Goal: Task Accomplishment & Management: Use online tool/utility

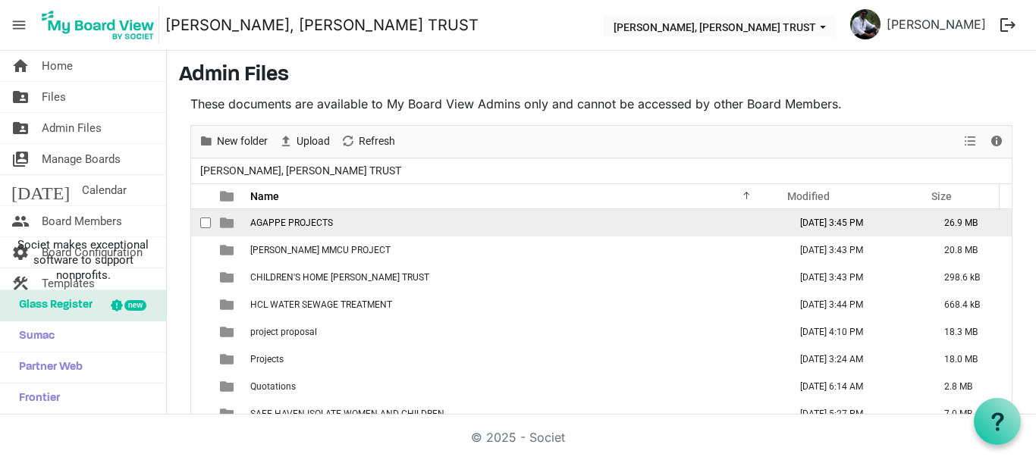
click at [297, 219] on span "AGAPPE PROJECTS" at bounding box center [291, 223] width 83 height 11
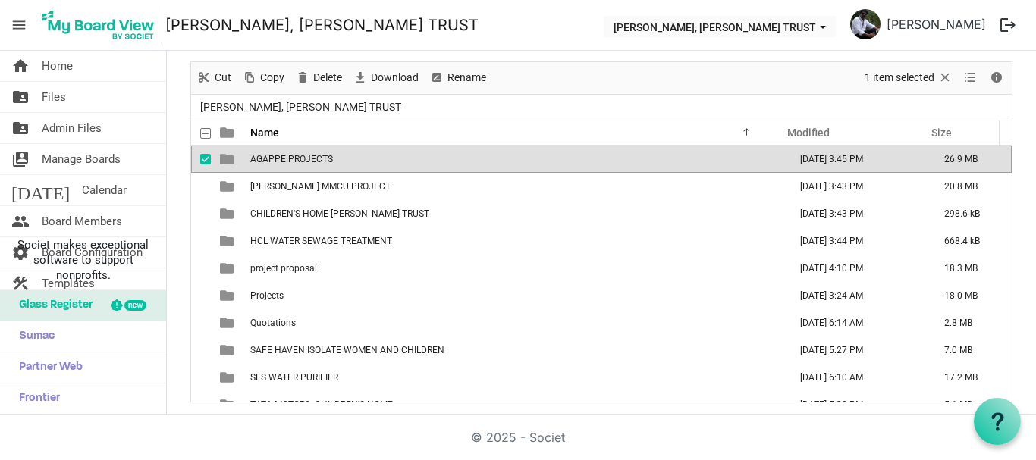
scroll to position [44, 0]
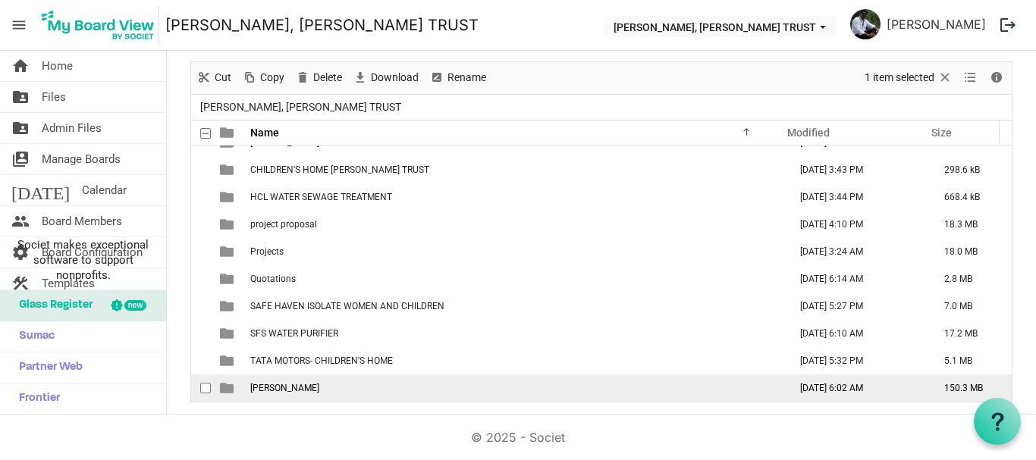
click at [309, 385] on span "[PERSON_NAME]" at bounding box center [284, 388] width 69 height 11
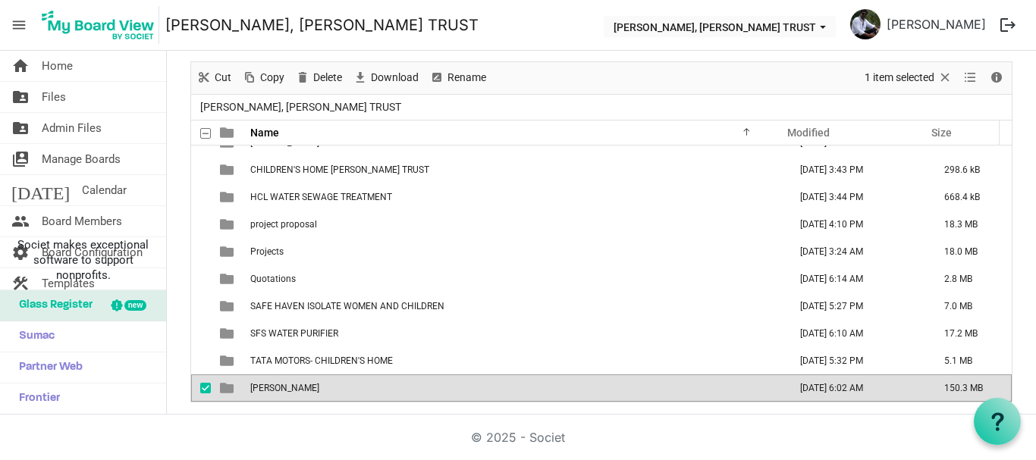
click at [309, 385] on span "[PERSON_NAME]" at bounding box center [284, 388] width 69 height 11
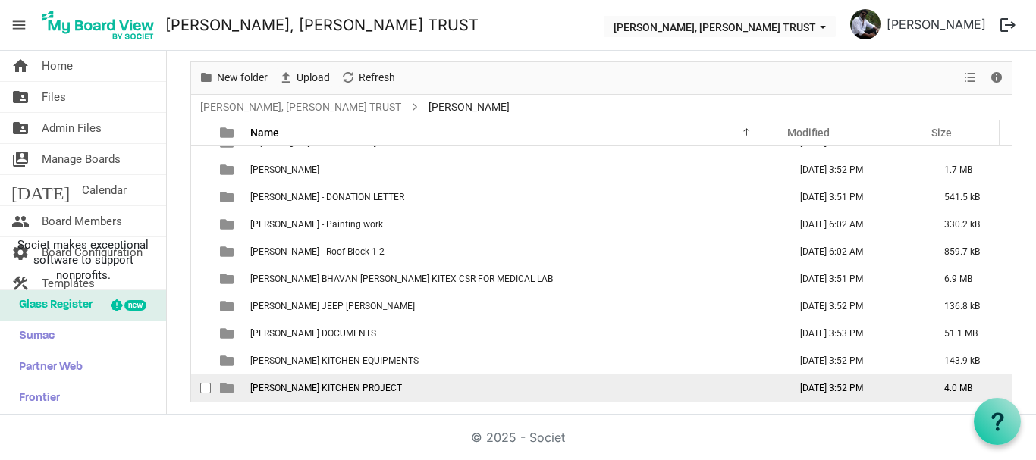
click at [314, 384] on span "[PERSON_NAME] KITCHEN PROJECT" at bounding box center [326, 388] width 152 height 11
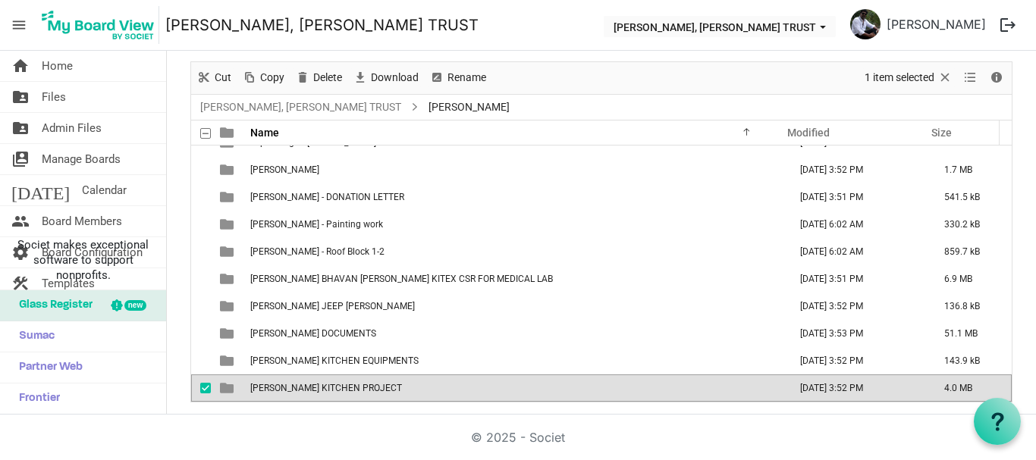
click at [314, 384] on span "[PERSON_NAME] KITCHEN PROJECT" at bounding box center [326, 388] width 152 height 11
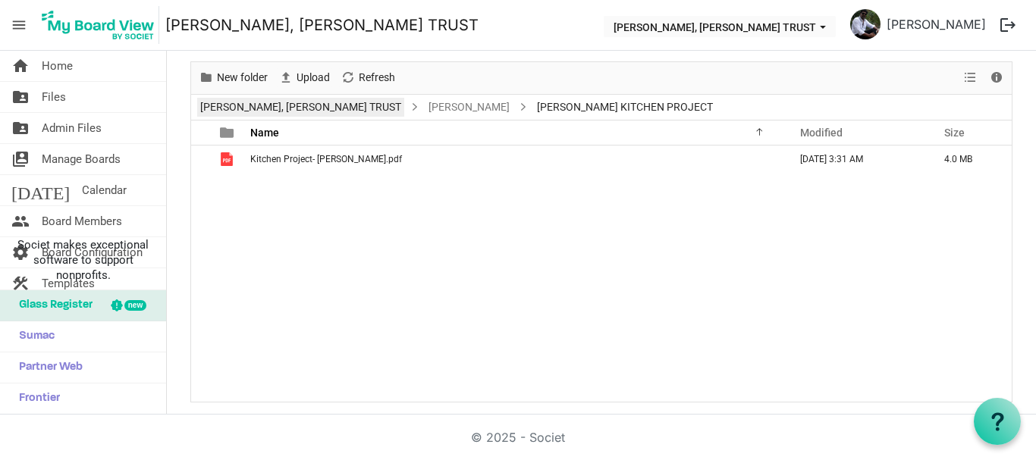
click at [265, 105] on link "[PERSON_NAME], [PERSON_NAME] TRUST" at bounding box center [300, 107] width 207 height 19
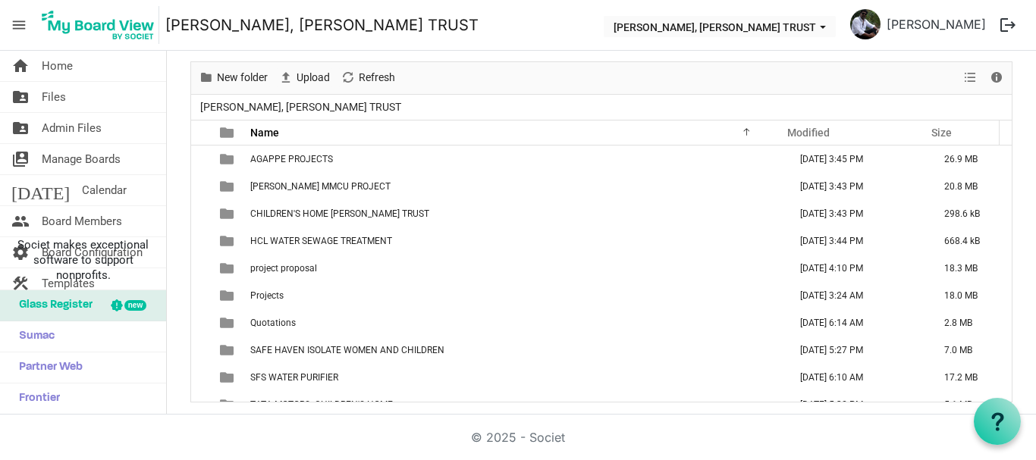
scroll to position [44, 0]
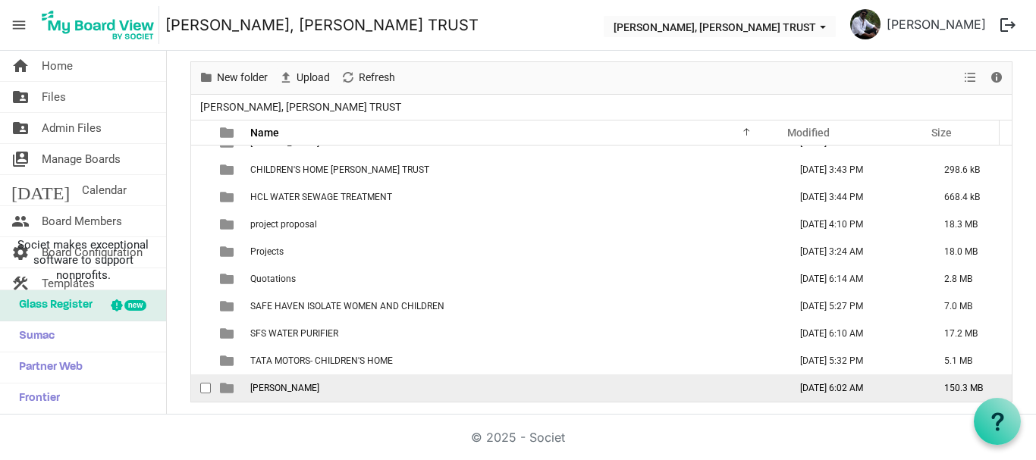
click at [318, 376] on td "[PERSON_NAME]" at bounding box center [515, 388] width 538 height 27
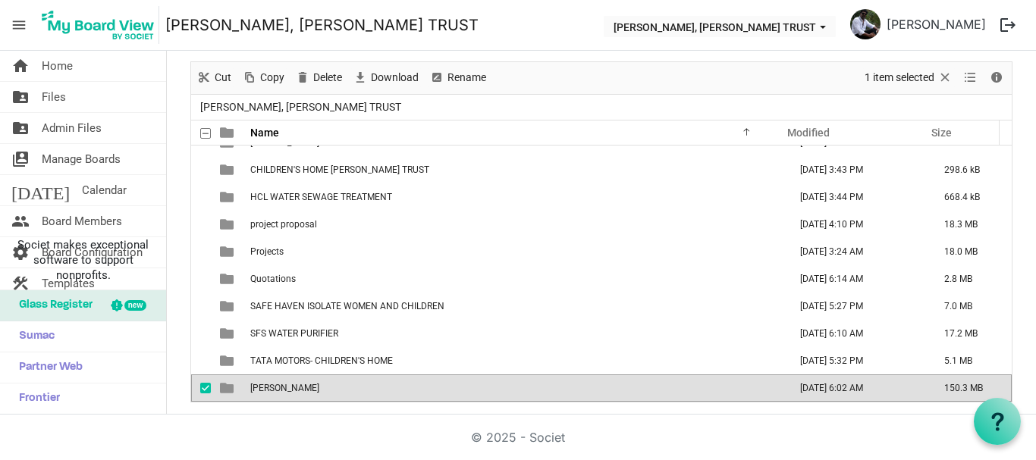
click at [318, 376] on td "[PERSON_NAME]" at bounding box center [515, 388] width 538 height 27
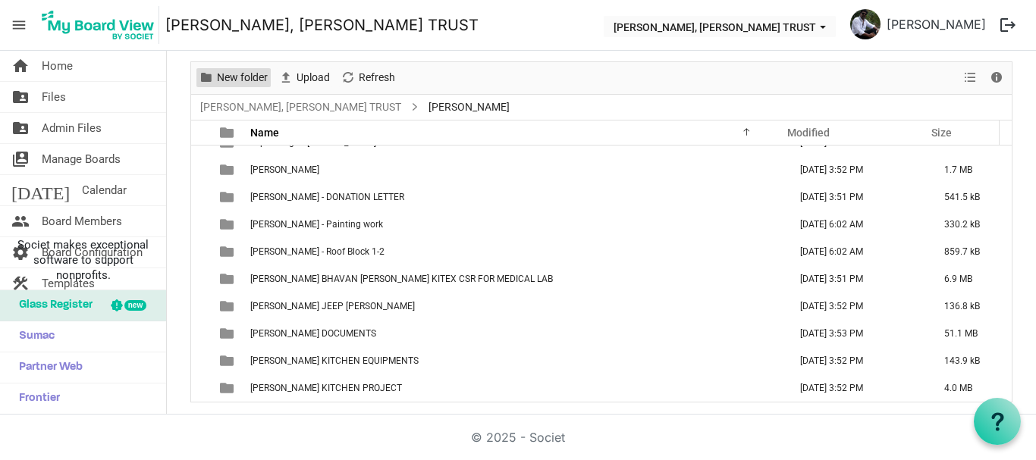
click at [243, 81] on span "New folder" at bounding box center [242, 77] width 54 height 19
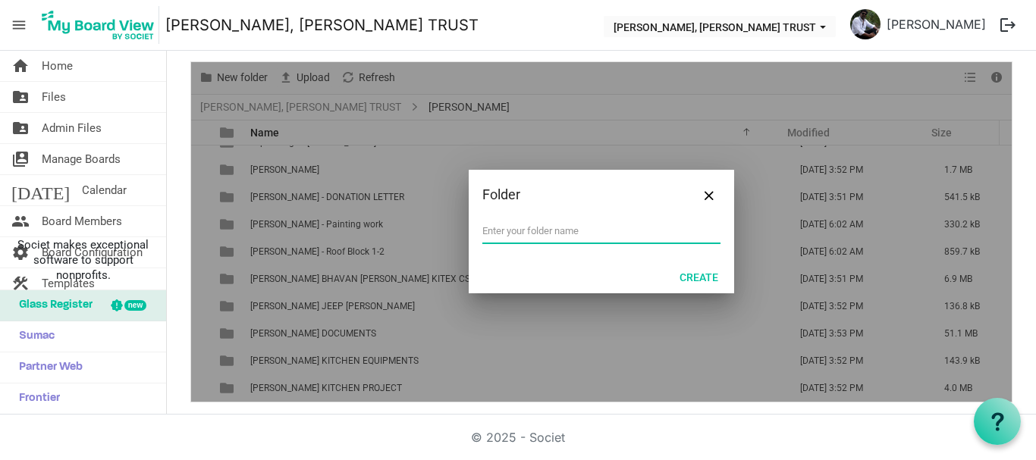
paste input "Cochin Shipyard Limited, Perumanoor PO, Kochi-682015"
drag, startPoint x: 578, startPoint y: 232, endPoint x: 735, endPoint y: 229, distance: 157.0
click at [735, 229] on div "Folder Cochin Shipyard Limited, Perumanoor PO, Kochi-682015 Create" at bounding box center [601, 232] width 821 height 340
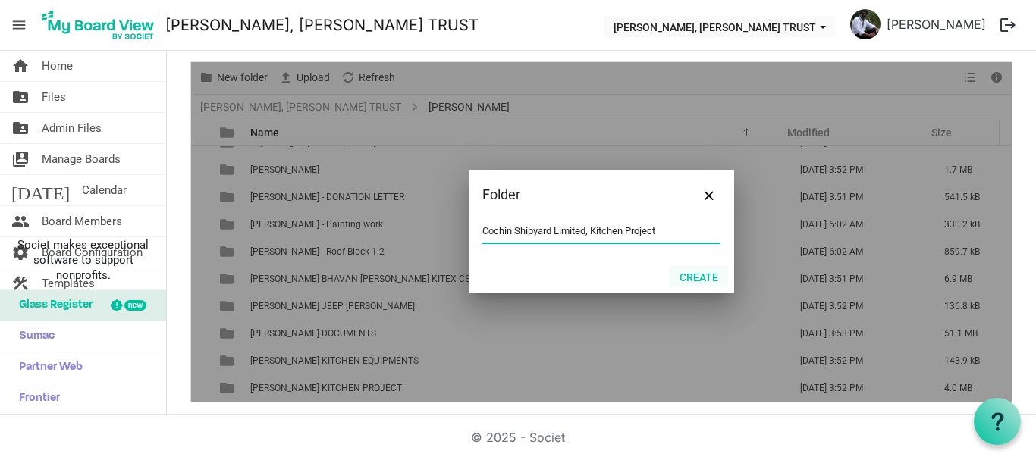
type input "Cochin Shipyard Limited, Kitchen Project"
click at [697, 272] on button "Create" at bounding box center [699, 276] width 58 height 21
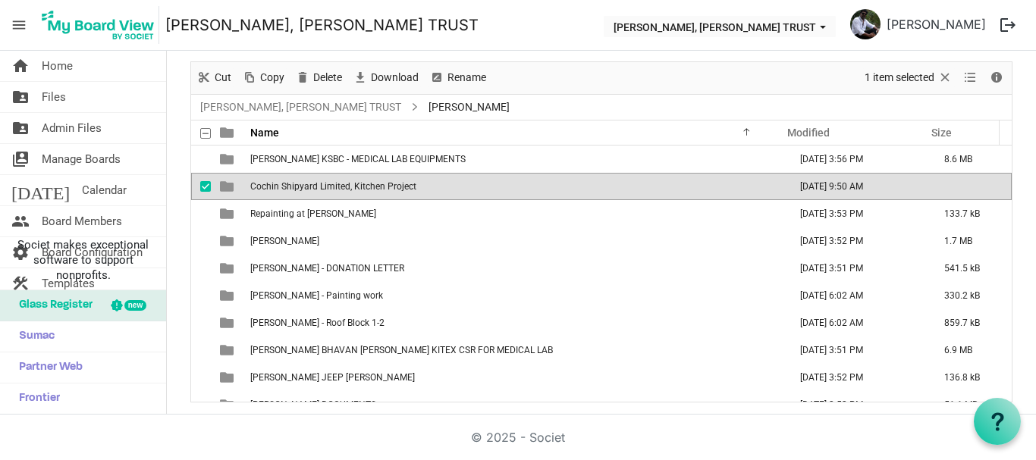
click at [381, 190] on span "Cochin Shipyard Limited, Kitchen Project" at bounding box center [333, 186] width 166 height 11
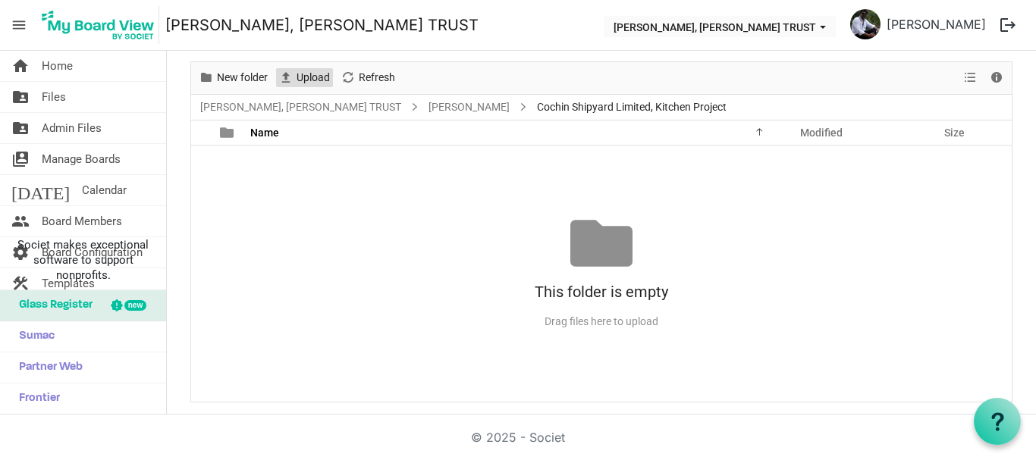
click at [306, 76] on span "Upload" at bounding box center [313, 77] width 36 height 19
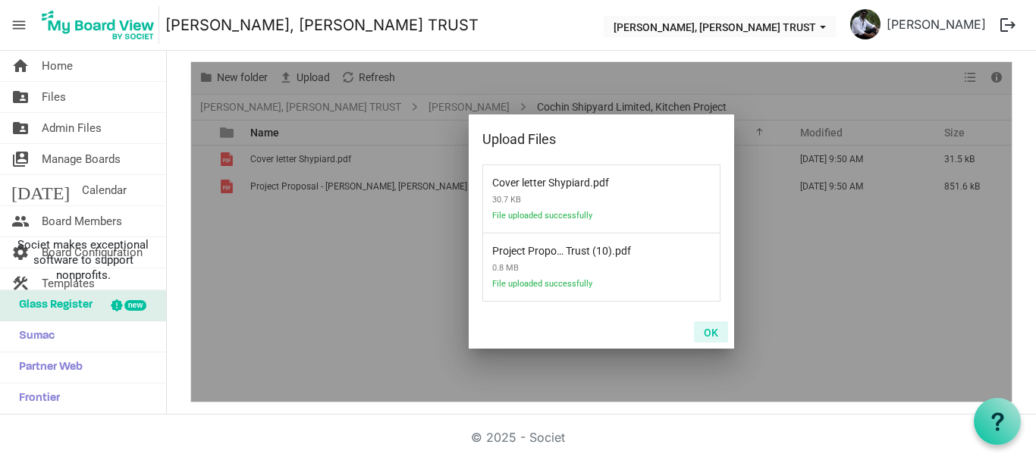
click at [713, 337] on button "OK" at bounding box center [711, 332] width 34 height 21
